Goal: Check status: Check status

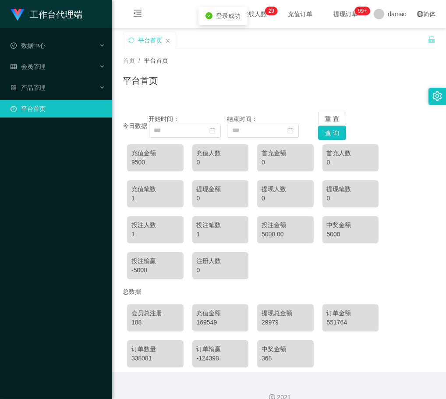
click at [357, 78] on div "平台首页" at bounding box center [279, 84] width 313 height 20
click at [192, 129] on input at bounding box center [185, 131] width 72 height 14
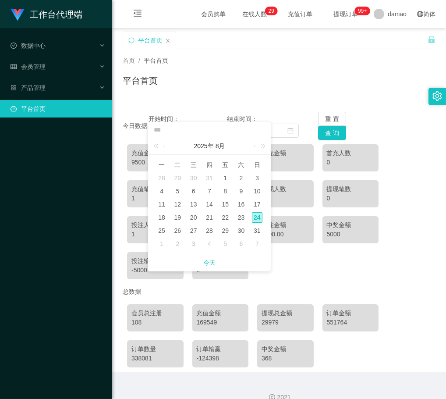
click at [257, 216] on div "24" at bounding box center [257, 217] width 11 height 11
type input "**********"
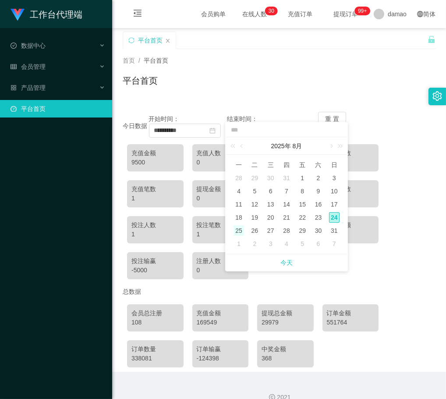
click at [239, 229] on div "25" at bounding box center [239, 230] width 11 height 11
type input "**********"
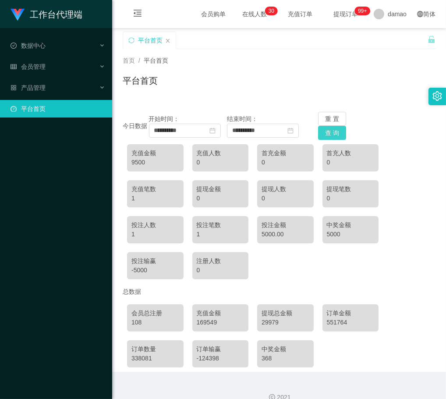
click at [324, 133] on button "查 询" at bounding box center [332, 133] width 28 height 14
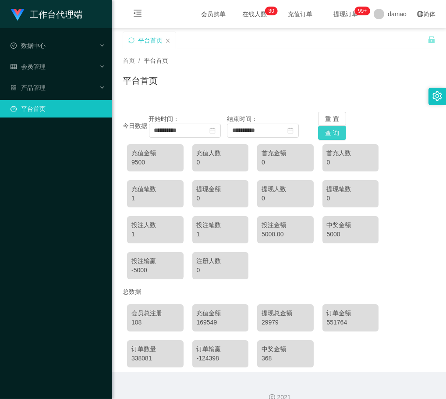
click at [324, 133] on button "查 询" at bounding box center [332, 133] width 28 height 14
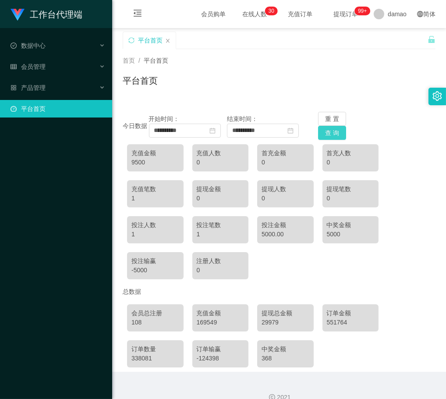
click at [324, 133] on button "查 询" at bounding box center [332, 133] width 28 height 14
click at [296, 85] on div "平台首页" at bounding box center [279, 84] width 313 height 20
click at [268, 82] on div "平台首页" at bounding box center [279, 84] width 313 height 20
